Goal: Information Seeking & Learning: Learn about a topic

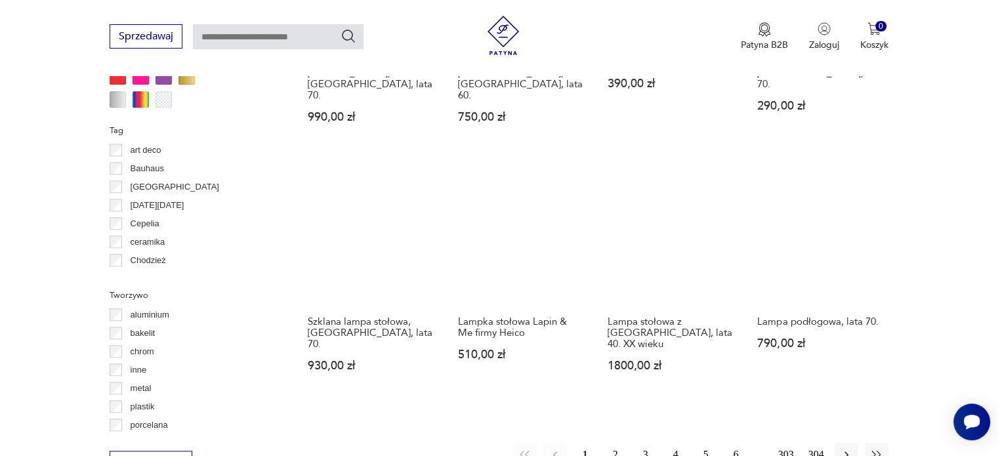
scroll to position [1294, 0]
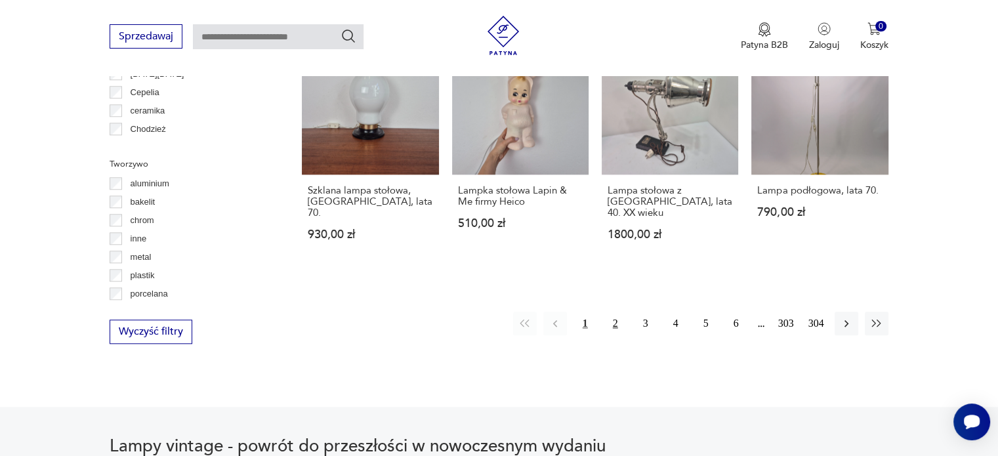
click at [617, 312] on button "2" at bounding box center [616, 324] width 24 height 24
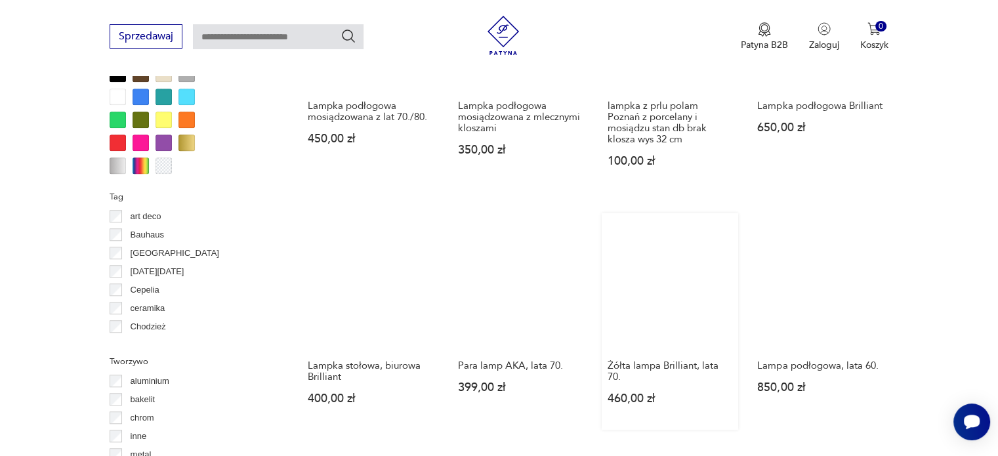
scroll to position [1162, 0]
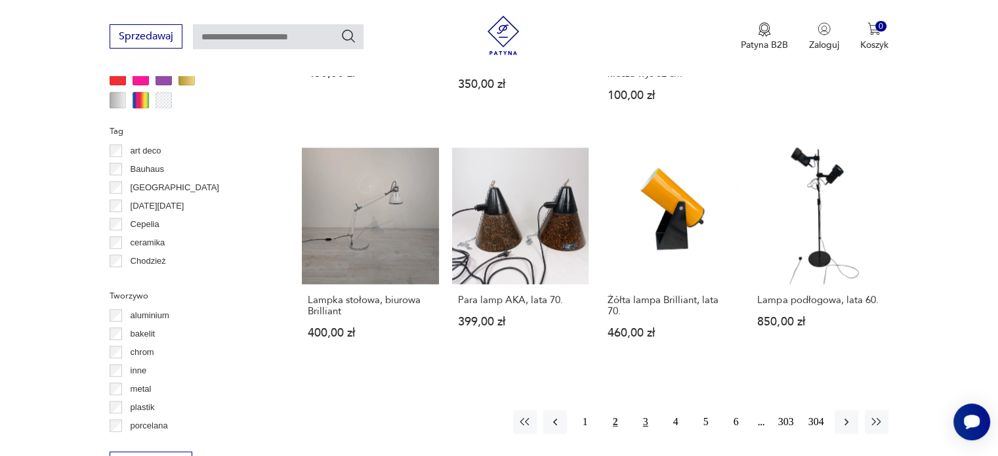
click at [644, 410] on button "3" at bounding box center [646, 422] width 24 height 24
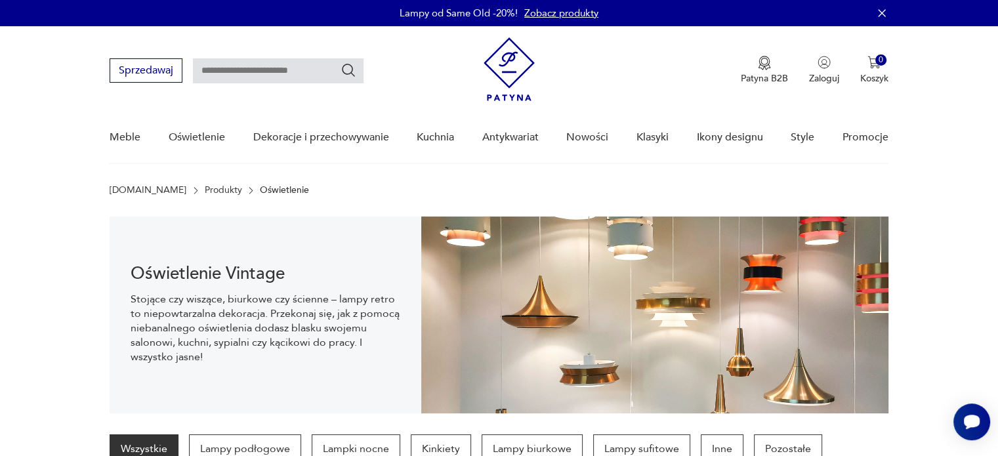
click at [209, 68] on input "text" at bounding box center [278, 70] width 171 height 25
type input "**********"
click at [349, 66] on icon "Szukaj" at bounding box center [349, 70] width 16 height 16
type input "**********"
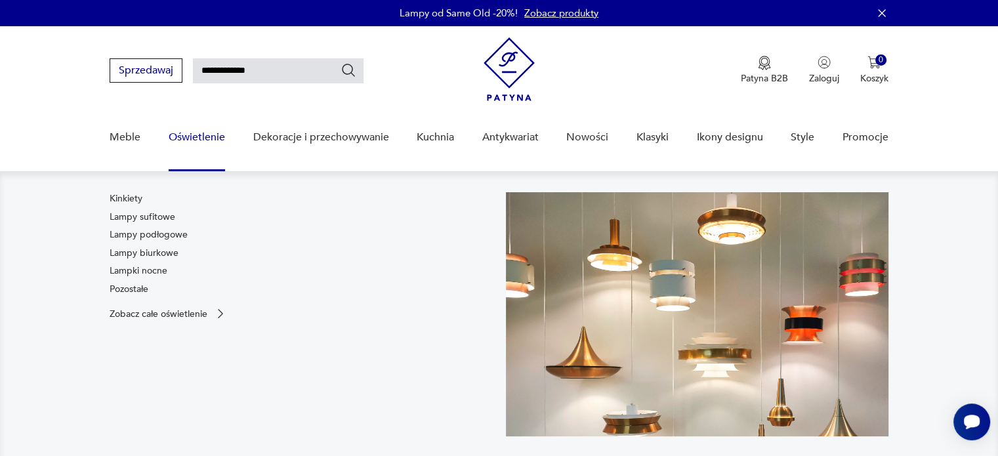
click at [201, 135] on link "Oświetlenie" at bounding box center [197, 137] width 56 height 51
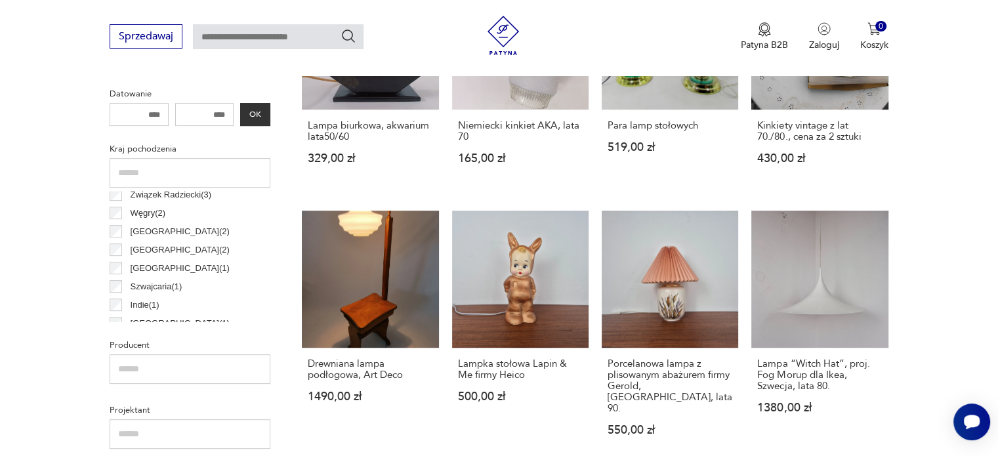
scroll to position [197, 0]
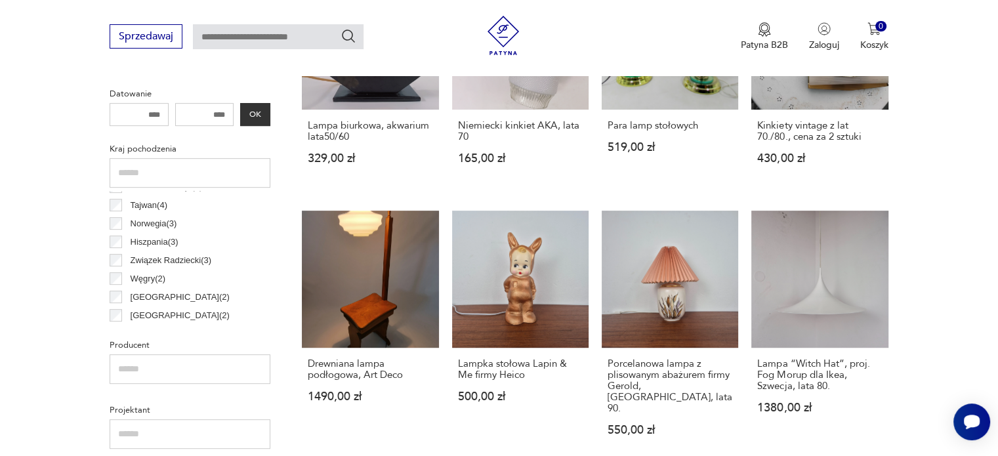
click at [167, 293] on p "[GEOGRAPHIC_DATA] ( 2 )" at bounding box center [180, 297] width 99 height 14
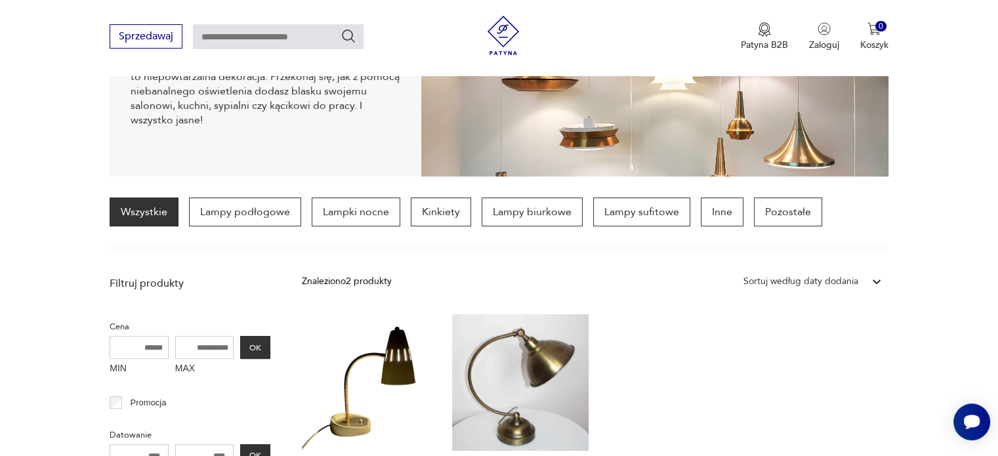
drag, startPoint x: 167, startPoint y: 293, endPoint x: 200, endPoint y: 250, distance: 53.8
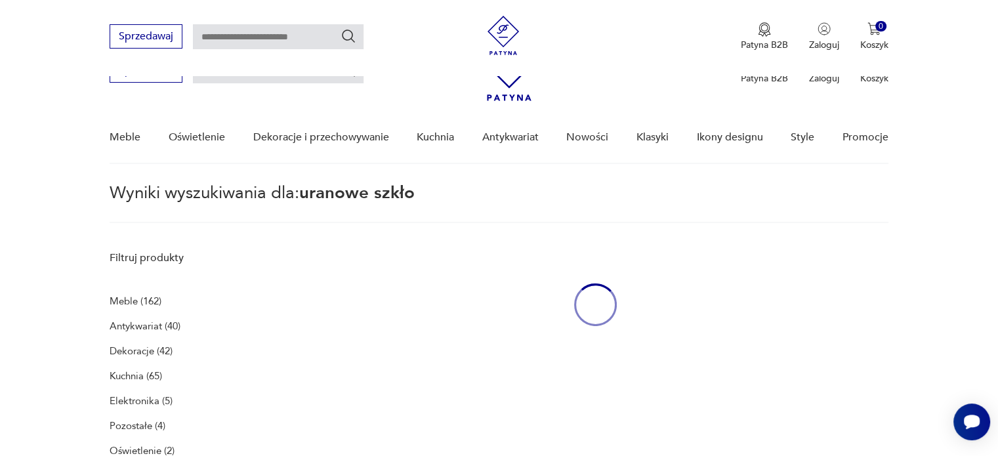
type input "**********"
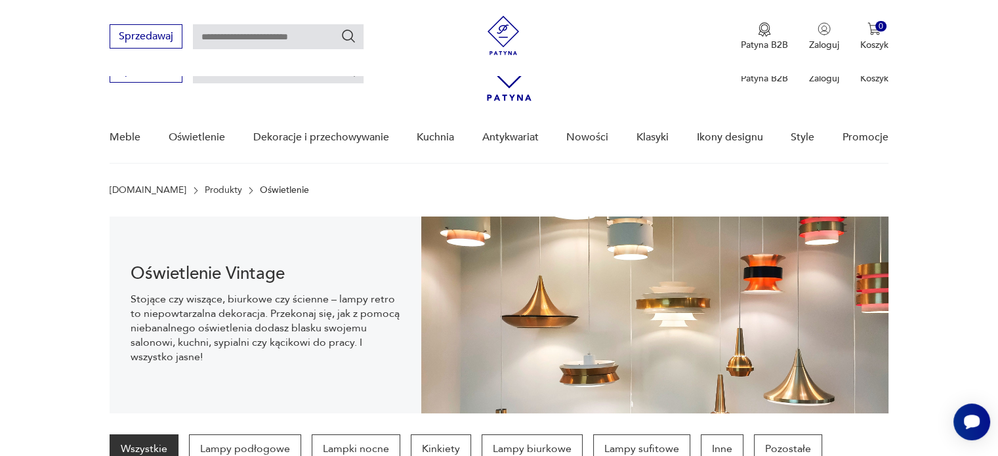
scroll to position [1162, 0]
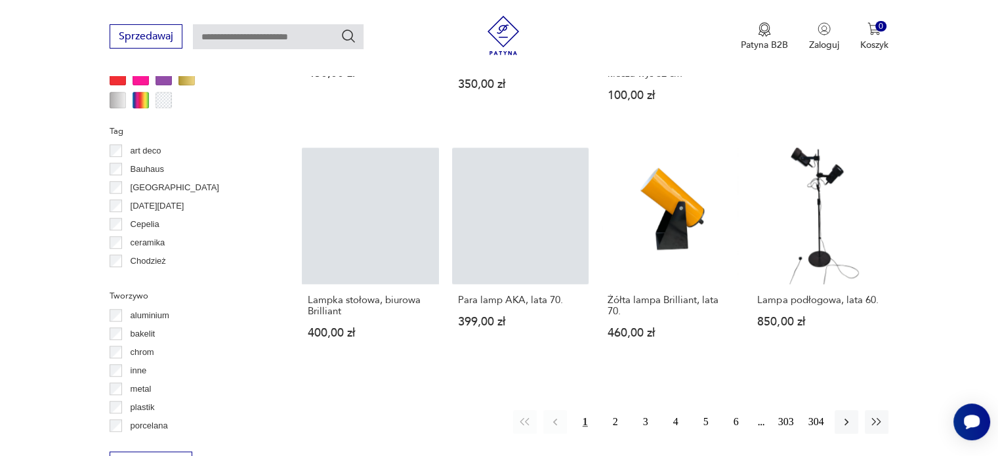
scroll to position [309, 0]
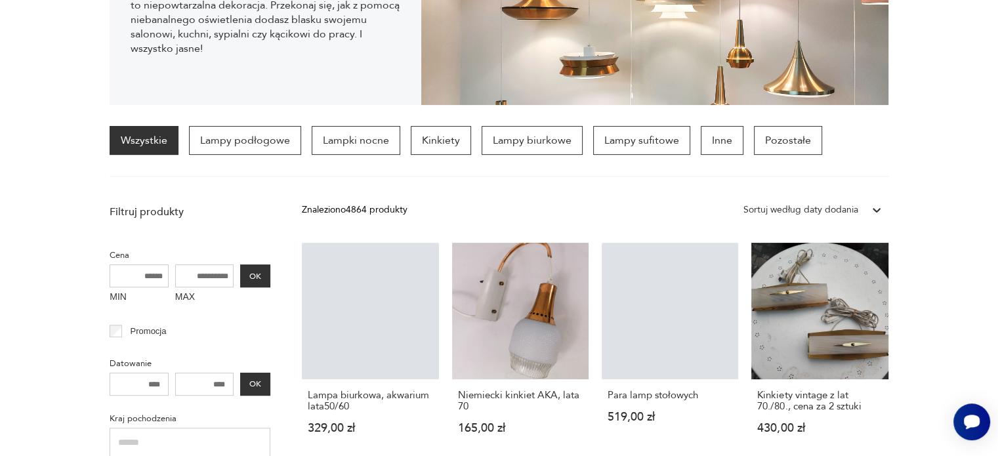
scroll to position [19, 0]
